Goal: Information Seeking & Learning: Check status

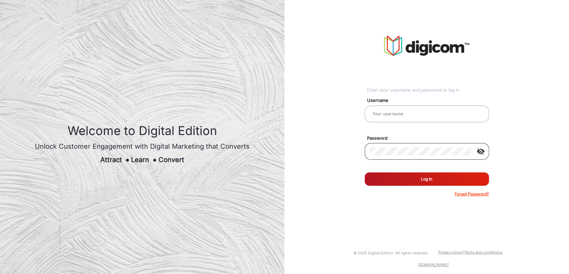
type input "[PERSON_NAME]"
click at [480, 149] on mat-icon "visibility_off" at bounding box center [481, 151] width 16 height 8
click at [480, 149] on mat-icon "visibility" at bounding box center [481, 151] width 16 height 8
click at [435, 182] on button "Log In" at bounding box center [426, 178] width 124 height 13
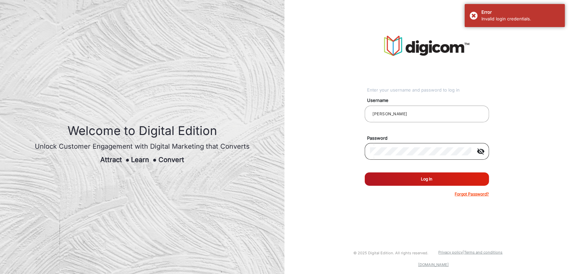
click at [479, 148] on mat-icon "visibility_off" at bounding box center [481, 151] width 16 height 8
click at [479, 148] on mat-icon "visibility" at bounding box center [481, 151] width 16 height 8
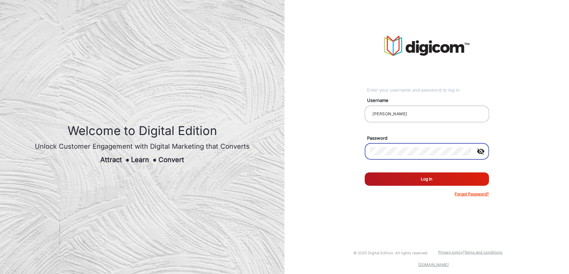
click at [425, 180] on button "Log In" at bounding box center [426, 178] width 124 height 13
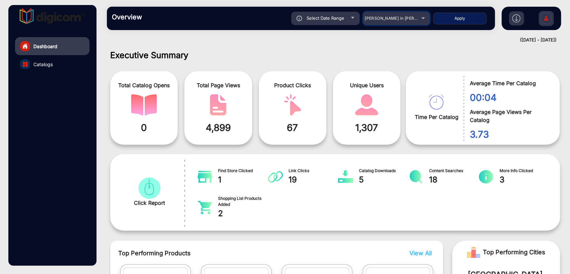
click at [384, 23] on mat-select "[PERSON_NAME] in [PERSON_NAME]" at bounding box center [396, 18] width 67 height 13
click at [387, 22] on div "[PERSON_NAME] in [PERSON_NAME]" at bounding box center [391, 18] width 53 height 8
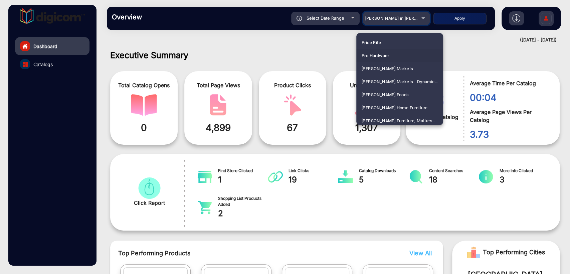
scroll to position [1487, 0]
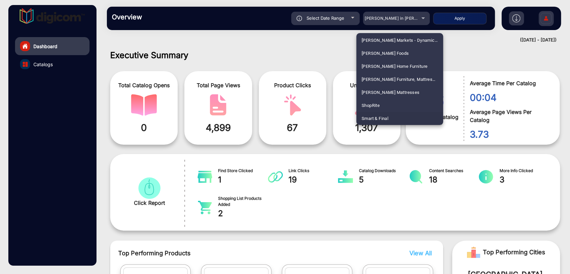
click at [389, 116] on span "Smart & Final" at bounding box center [375, 118] width 27 height 13
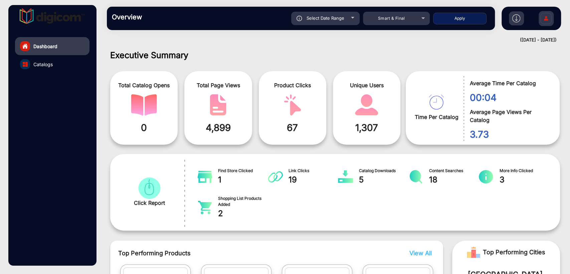
click at [465, 20] on button "Apply" at bounding box center [459, 19] width 53 height 12
type input "[DATE]"
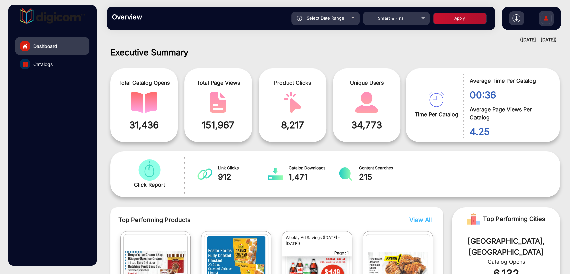
scroll to position [0, 0]
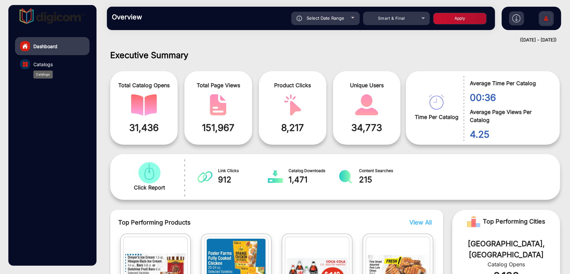
click at [51, 62] on span "Catalogs" at bounding box center [42, 64] width 19 height 7
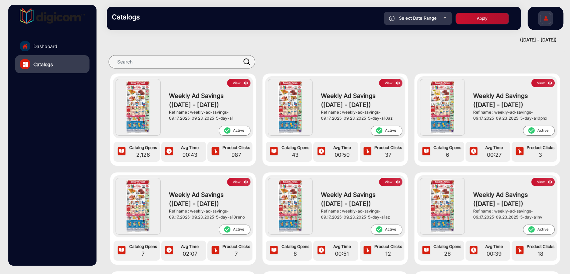
click at [420, 13] on div "Select Date Range" at bounding box center [418, 18] width 68 height 13
type input "[DATE]"
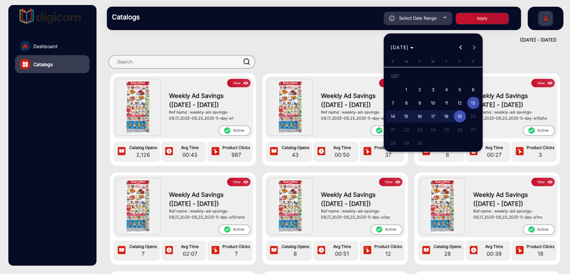
click at [409, 90] on span "1" at bounding box center [407, 90] width 12 height 12
type input "[DATE]"
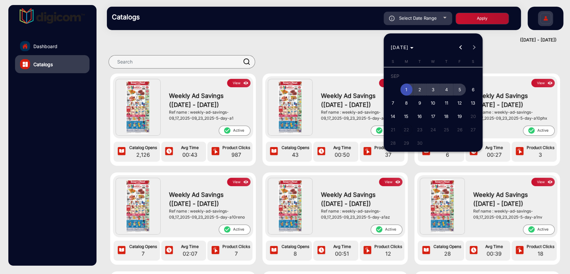
click at [454, 91] on span "5" at bounding box center [460, 90] width 12 height 12
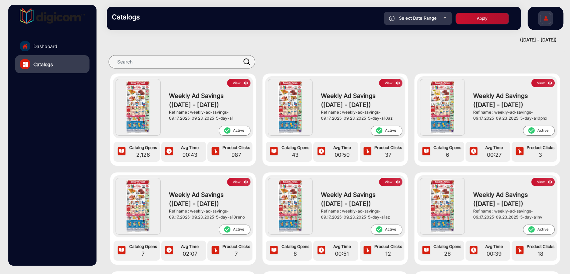
type input "[DATE]"
click at [472, 21] on button "Apply" at bounding box center [482, 19] width 53 height 12
type input "[DATE]"
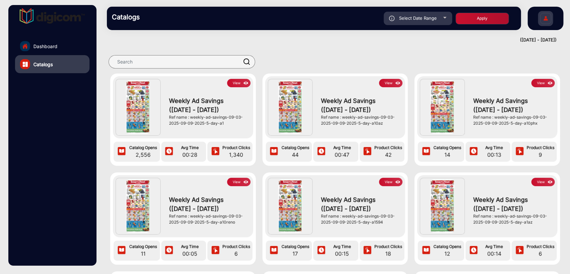
click at [404, 17] on span "Select Date Range" at bounding box center [418, 17] width 38 height 5
type input "[DATE]"
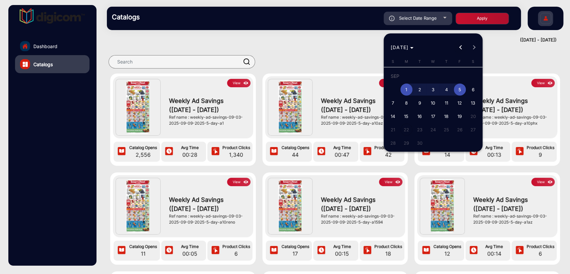
click at [459, 49] on span "Previous month" at bounding box center [460, 47] width 13 height 13
click at [458, 76] on span "1" at bounding box center [460, 77] width 12 height 14
type input "[DATE]"
click at [420, 92] on span "5" at bounding box center [420, 91] width 12 height 12
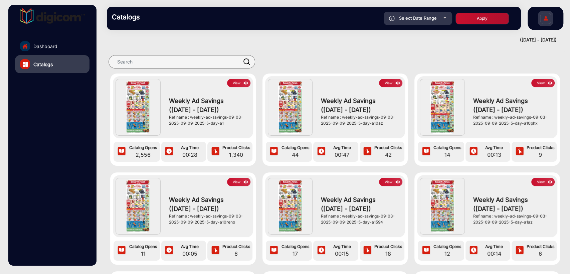
type input "[DATE]"
click at [470, 17] on button "Apply" at bounding box center [482, 19] width 53 height 12
type input "[DATE]"
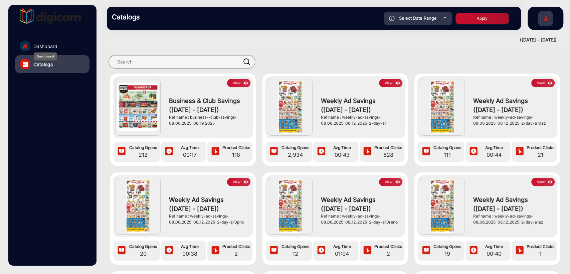
click at [51, 47] on span "Dashboard" at bounding box center [45, 46] width 24 height 7
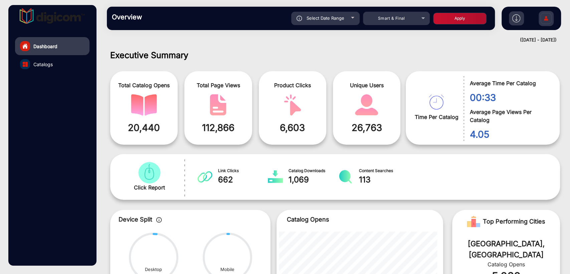
scroll to position [5, 0]
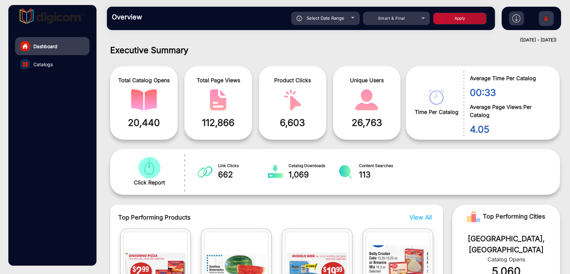
click at [325, 20] on span "Select Date Range" at bounding box center [326, 17] width 38 height 5
type input "[DATE]"
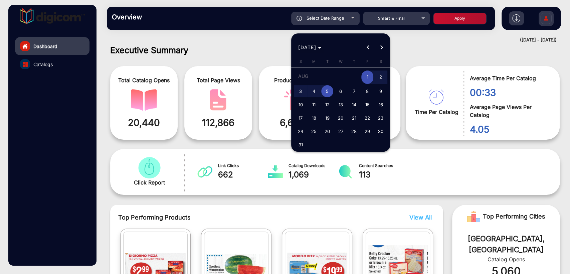
click at [324, 43] on span "Choose month and year" at bounding box center [310, 47] width 28 height 16
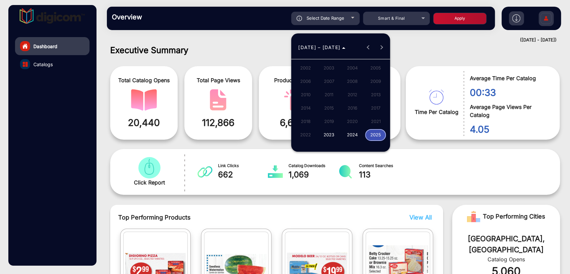
click at [331, 131] on span "2023" at bounding box center [328, 135] width 21 height 12
click at [311, 50] on span "2023" at bounding box center [305, 47] width 14 height 6
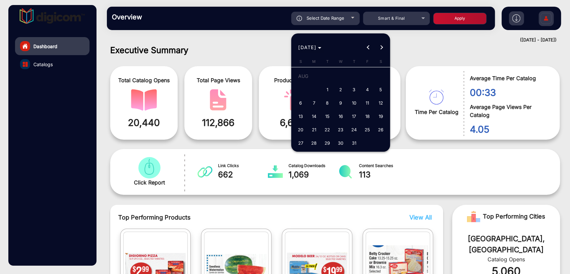
click at [316, 46] on span "[DATE]" at bounding box center [307, 47] width 18 height 6
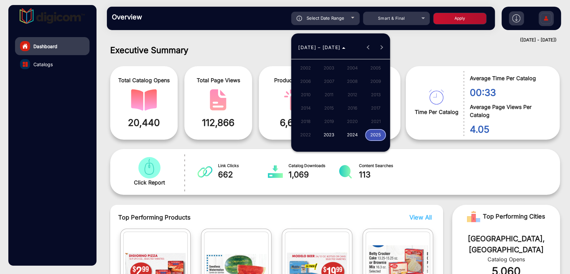
click at [376, 133] on span "2025" at bounding box center [375, 135] width 21 height 12
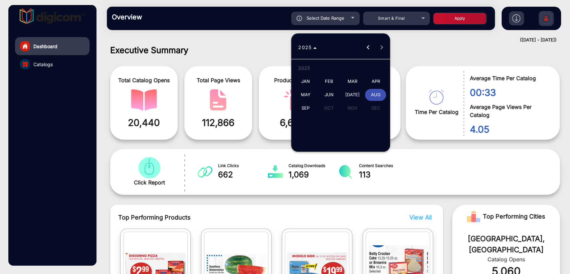
click at [305, 108] on span "SEP" at bounding box center [305, 108] width 21 height 12
click at [299, 106] on span "7" at bounding box center [301, 103] width 12 height 12
type input "[DATE]"
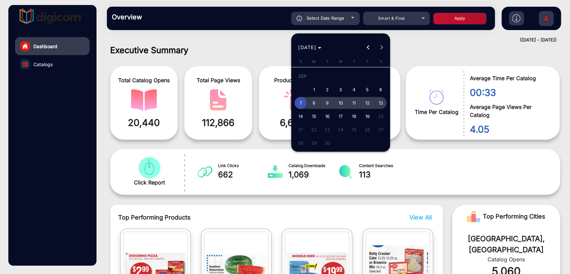
click at [382, 104] on span "13" at bounding box center [381, 103] width 12 height 12
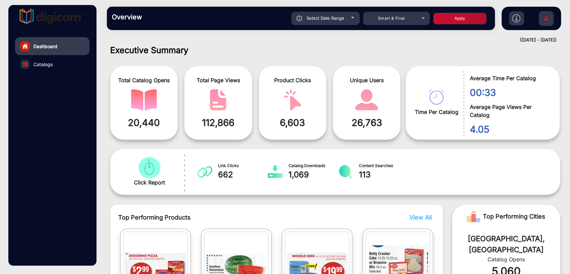
type input "[DATE]"
click at [460, 22] on button "Apply" at bounding box center [459, 19] width 53 height 12
type input "[DATE]"
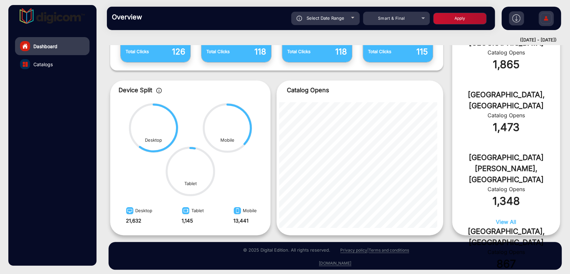
scroll to position [278, 0]
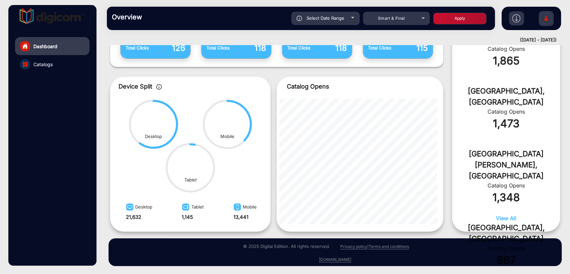
click at [507, 218] on span "View All" at bounding box center [506, 218] width 20 height 7
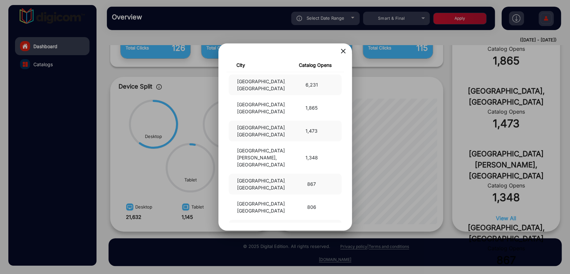
click at [343, 52] on mat-icon "close" at bounding box center [343, 51] width 8 height 8
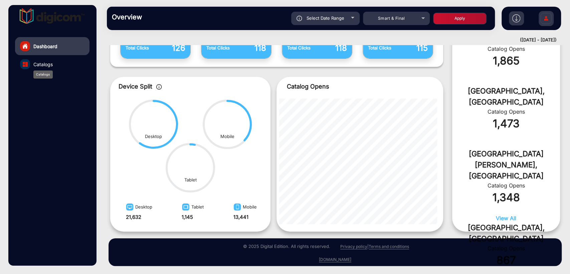
click at [40, 64] on span "Catalogs" at bounding box center [42, 64] width 19 height 7
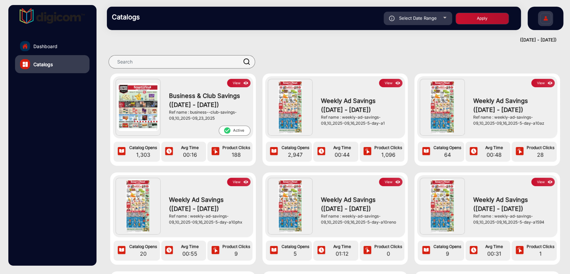
click at [241, 87] on div "Business & Club Savings ([DATE] - [DATE]) Ref name : business--club-savings-09_…" at bounding box center [208, 106] width 85 height 38
click at [235, 83] on button "View" at bounding box center [238, 83] width 23 height 8
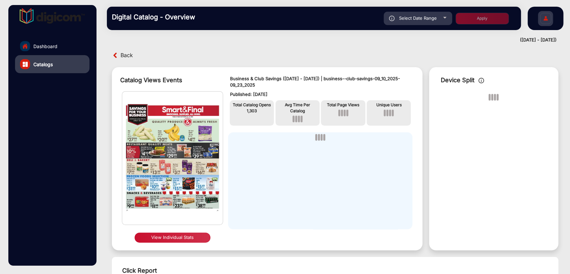
scroll to position [5, 0]
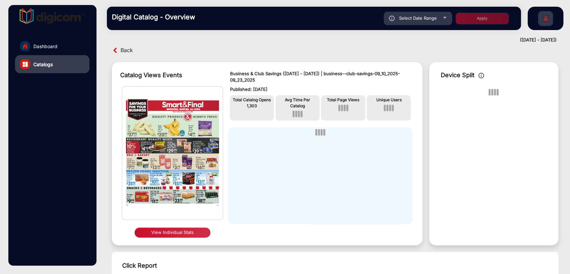
click at [418, 17] on span "Select Date Range" at bounding box center [418, 17] width 38 height 5
type input "[DATE]"
click at [415, 18] on span "Select Date Range" at bounding box center [418, 17] width 38 height 5
type input "[DATE]"
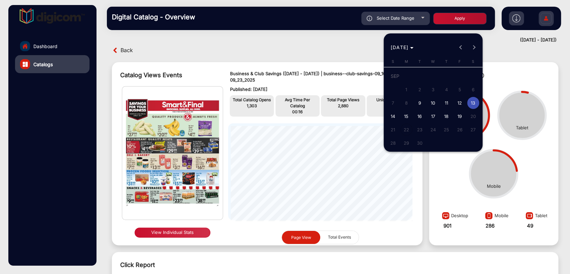
click at [24, 178] on div at bounding box center [285, 137] width 570 height 274
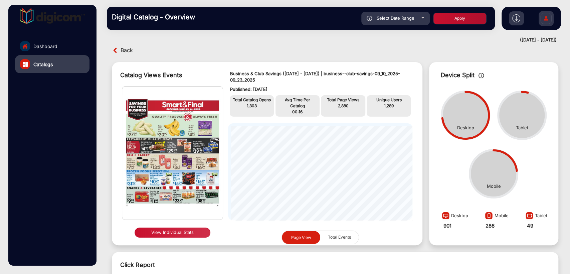
click at [53, 61] on link "Catalogs" at bounding box center [52, 64] width 74 height 18
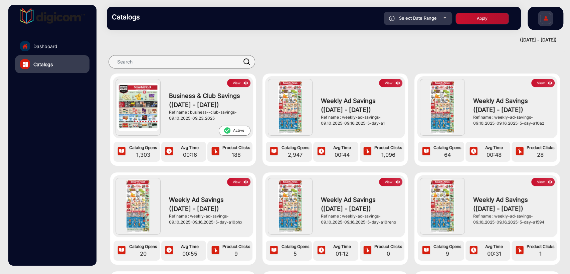
click at [420, 18] on span "Select Date Range" at bounding box center [418, 17] width 38 height 5
type input "[DATE]"
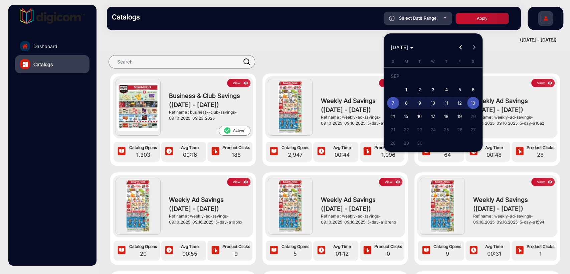
click at [391, 120] on span "14" at bounding box center [393, 116] width 12 height 12
type input "[DATE]"
click at [417, 118] on span "16" at bounding box center [420, 116] width 12 height 12
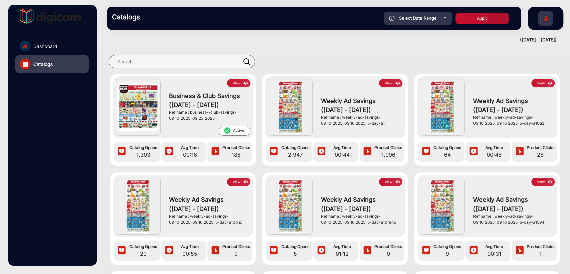
type input "[DATE]"
click at [476, 21] on button "Apply" at bounding box center [482, 19] width 53 height 12
type input "[DATE]"
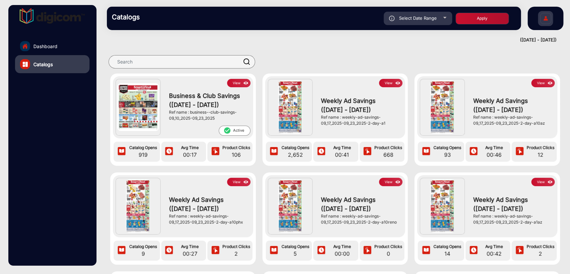
click at [386, 86] on button "View" at bounding box center [390, 83] width 23 height 8
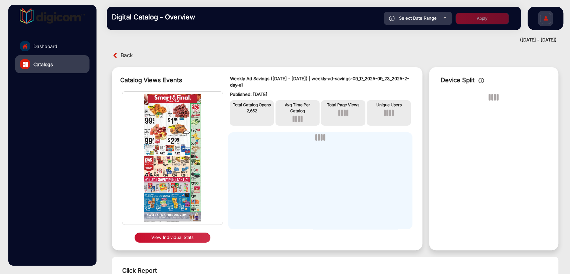
scroll to position [5, 0]
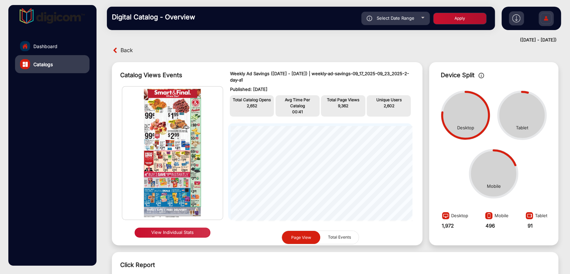
click at [329, 238] on span "Total Events" at bounding box center [339, 237] width 31 height 13
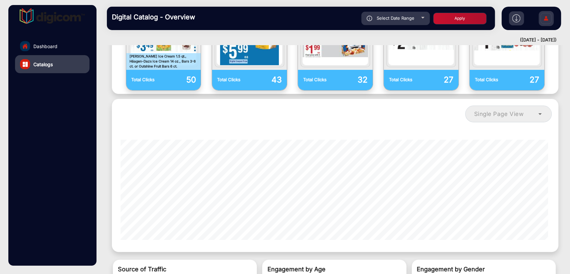
scroll to position [0, 0]
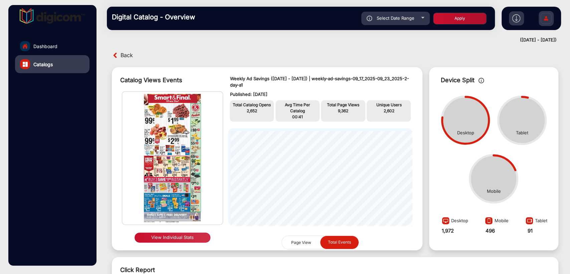
click at [45, 59] on link "Catalogs" at bounding box center [52, 64] width 74 height 18
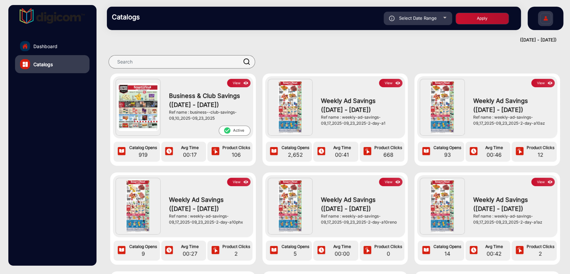
click at [30, 44] on link "Dashboard" at bounding box center [52, 46] width 74 height 18
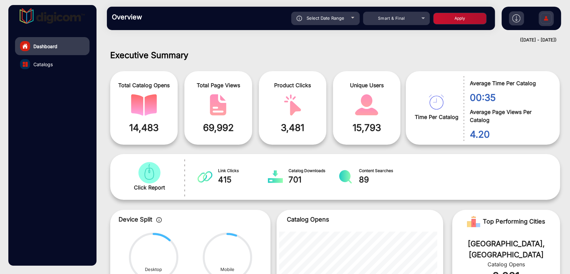
scroll to position [5, 0]
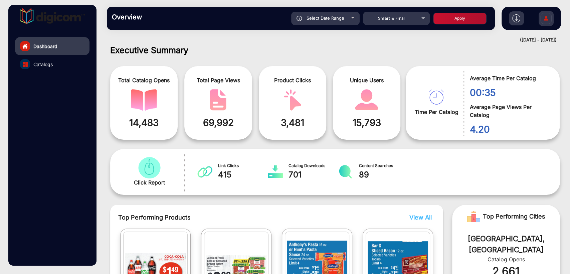
click at [326, 17] on span "Select Date Range" at bounding box center [326, 17] width 38 height 5
type input "[DATE]"
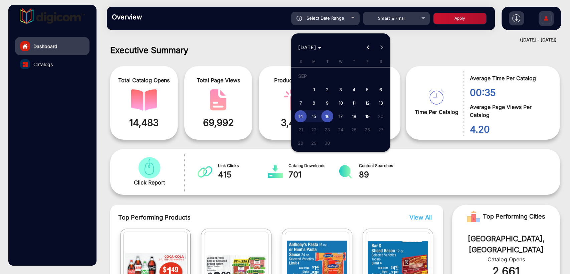
click at [314, 90] on span "1" at bounding box center [314, 90] width 12 height 12
type input "[DATE]"
click at [342, 92] on span "3" at bounding box center [341, 90] width 12 height 12
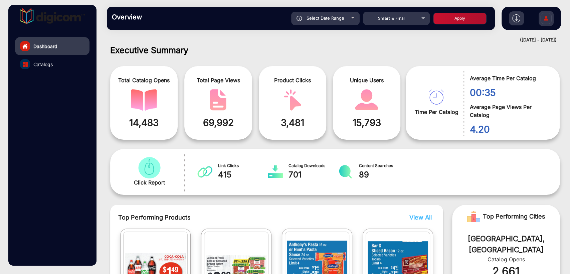
type input "[DATE]"
click at [450, 23] on button "Apply" at bounding box center [459, 19] width 53 height 12
type input "[DATE]"
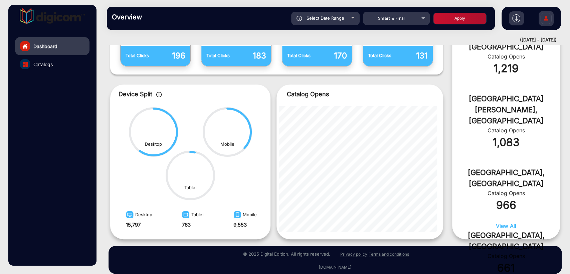
scroll to position [278, 0]
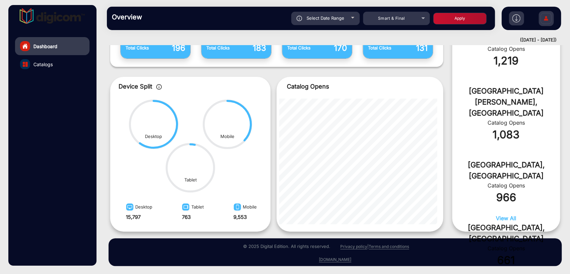
click at [503, 216] on span "View All" at bounding box center [506, 218] width 20 height 7
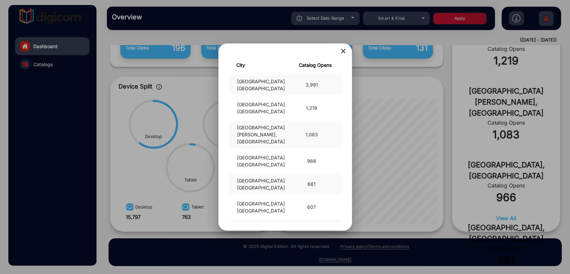
click at [343, 50] on mat-icon "close" at bounding box center [343, 51] width 8 height 8
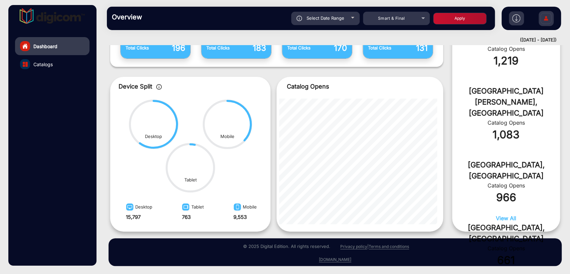
click at [184, 19] on div "Select Date Range [DATE] [DATE] – [DATE] [DATE] Smart & Final Apply" at bounding box center [320, 18] width 340 height 13
click at [45, 151] on div "Dashboard Catalogs" at bounding box center [52, 135] width 88 height 261
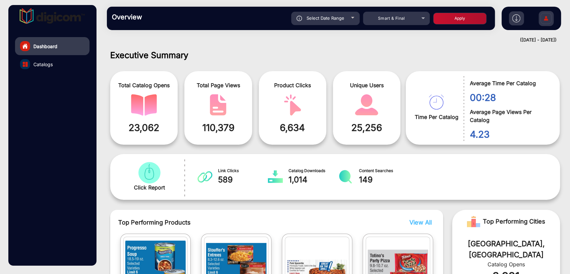
click at [329, 17] on span "Select Date Range" at bounding box center [326, 17] width 38 height 5
type input "[DATE]"
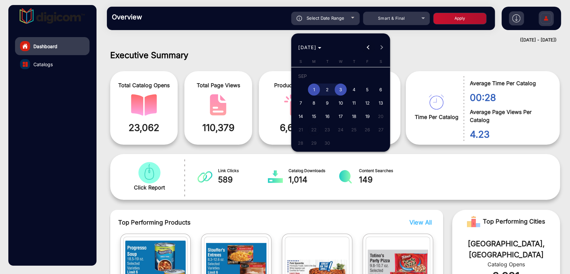
click at [373, 51] on span "Previous month" at bounding box center [368, 47] width 13 height 13
click at [369, 73] on span "1" at bounding box center [367, 77] width 12 height 14
type input "[DATE]"
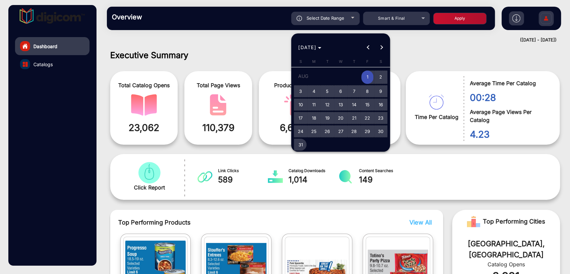
click at [303, 143] on span "31" at bounding box center [301, 145] width 12 height 12
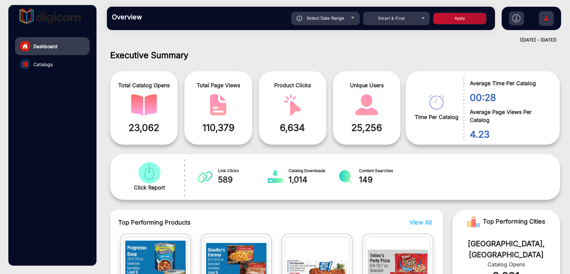
type input "[DATE]"
click at [458, 19] on button "Apply" at bounding box center [459, 19] width 53 height 12
type input "[DATE]"
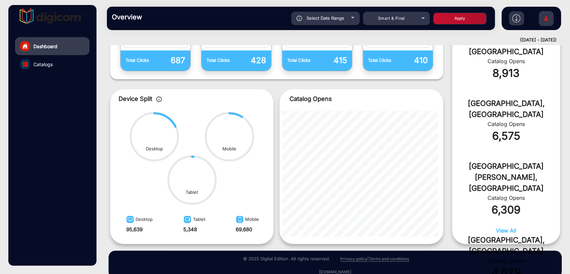
scroll to position [276, 0]
